Goal: Task Accomplishment & Management: Use online tool/utility

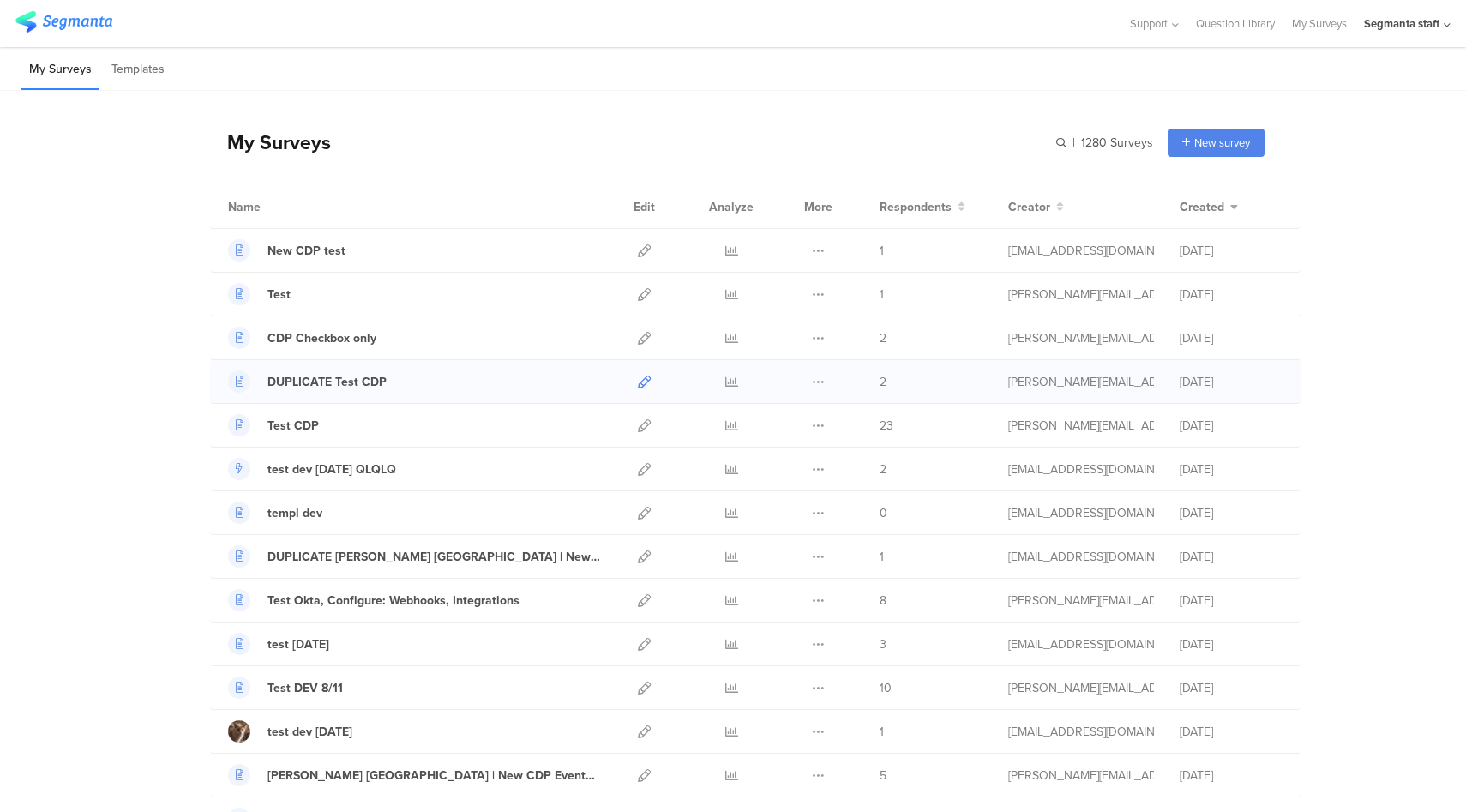
click at [642, 379] on icon at bounding box center [645, 381] width 13 height 13
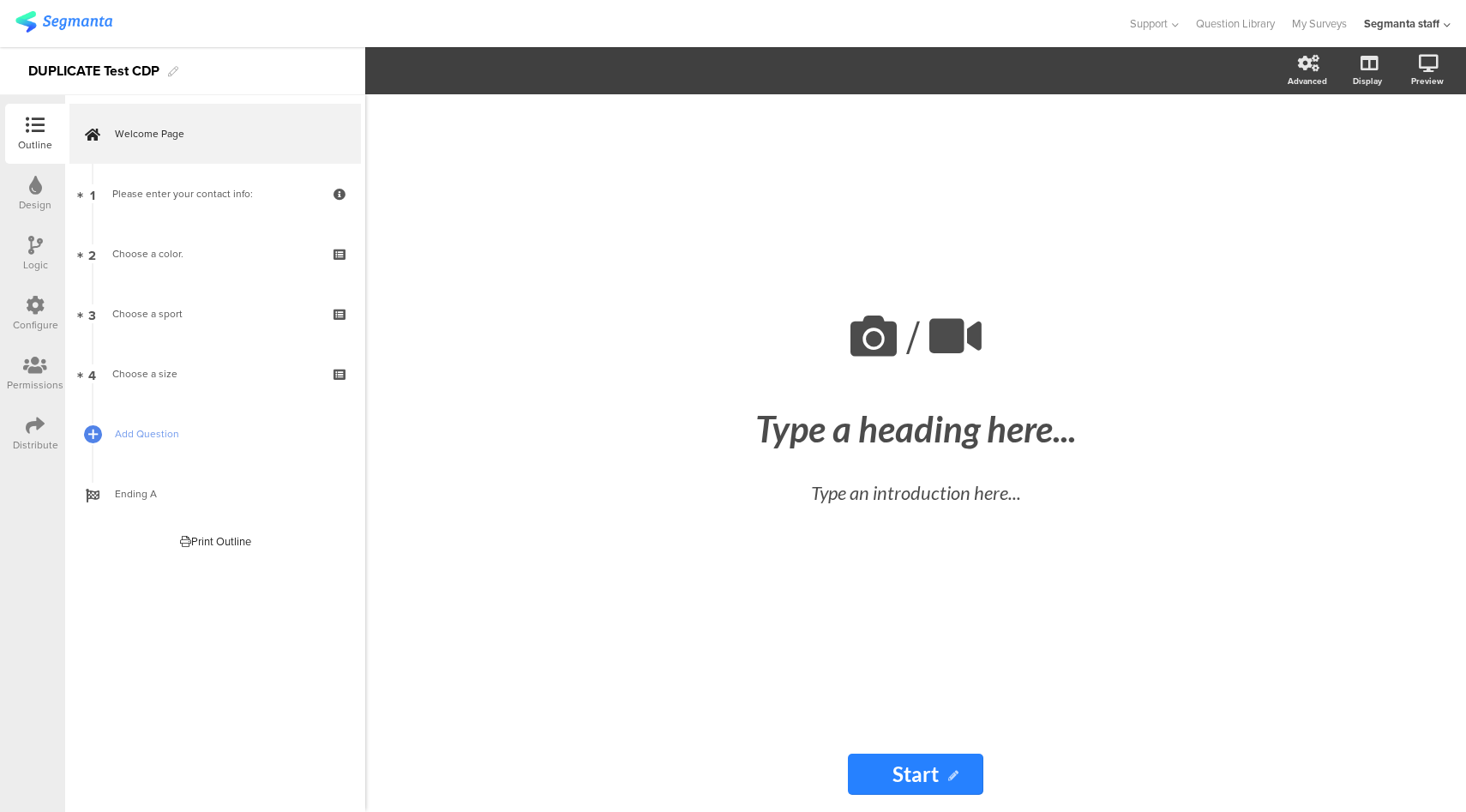
click at [35, 308] on icon at bounding box center [35, 305] width 19 height 19
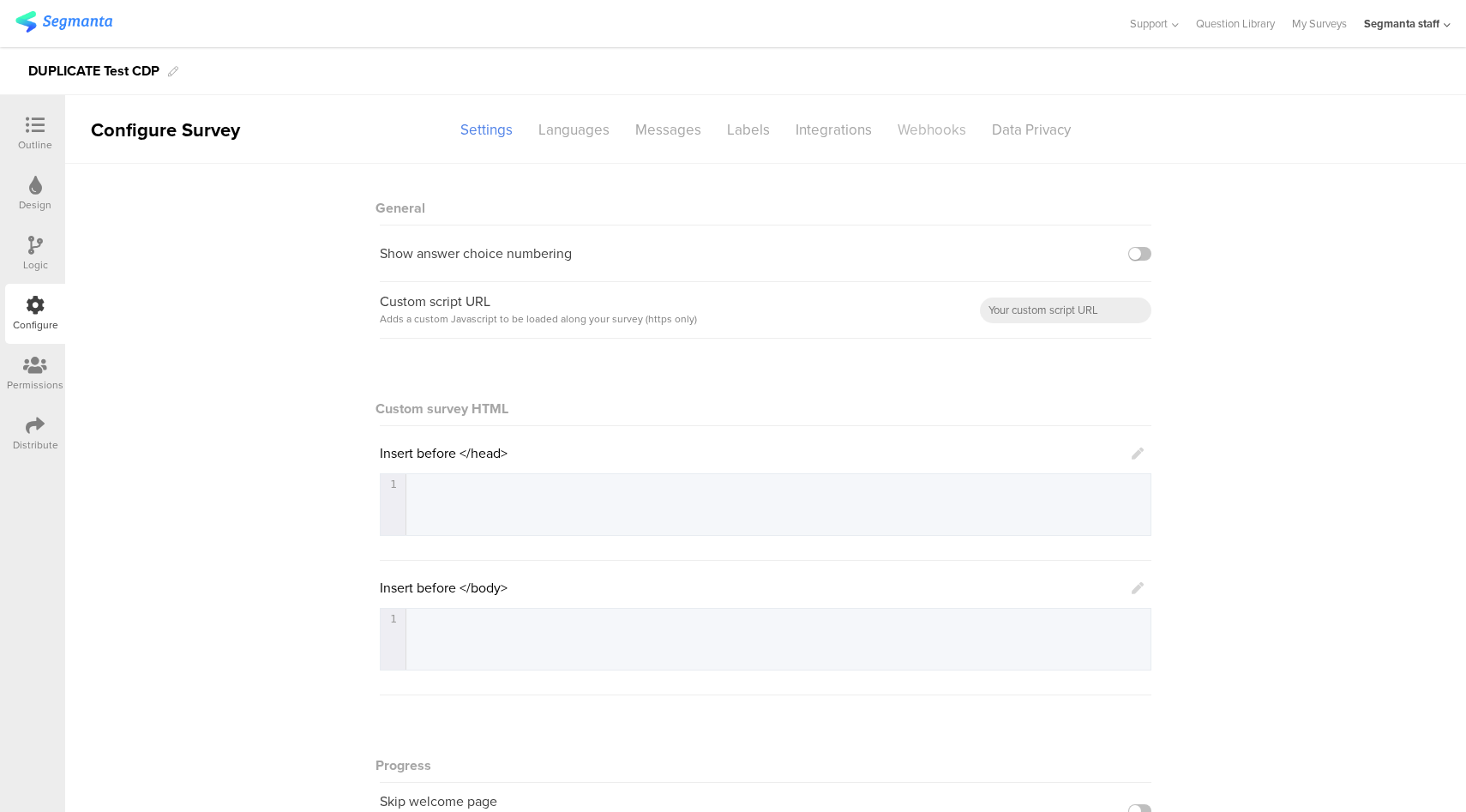
click at [942, 132] on div "Webhooks" at bounding box center [932, 129] width 95 height 30
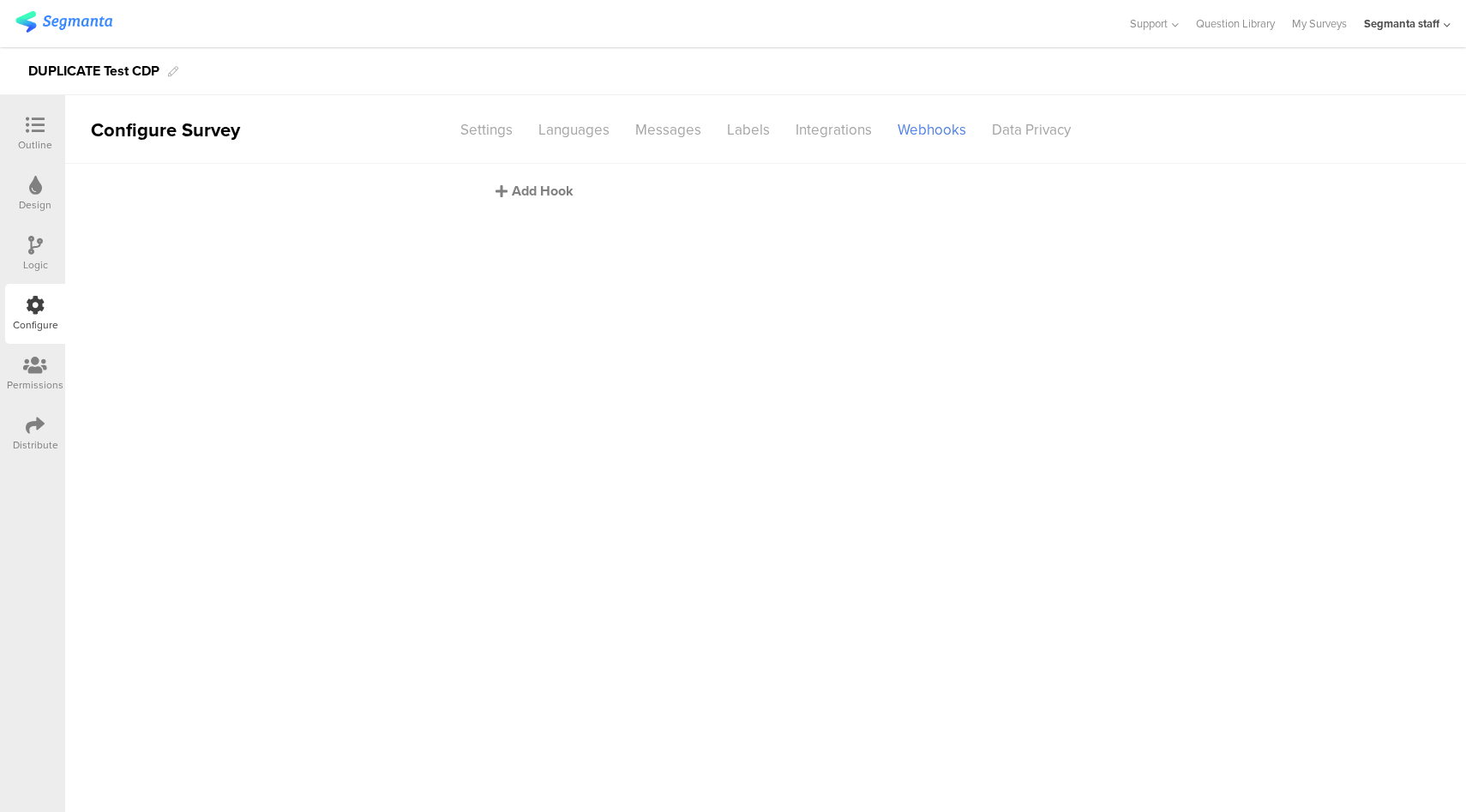
click at [536, 184] on div "Add Hook" at bounding box center [769, 191] width 549 height 20
